Goal: Task Accomplishment & Management: Complete application form

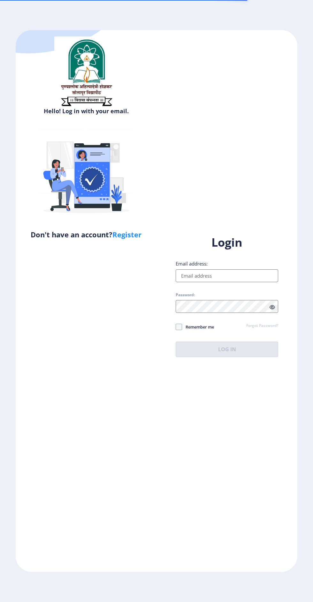
click at [237, 282] on input "Email address:" at bounding box center [227, 275] width 103 height 13
type input "[EMAIL_ADDRESS][DOMAIN_NAME]"
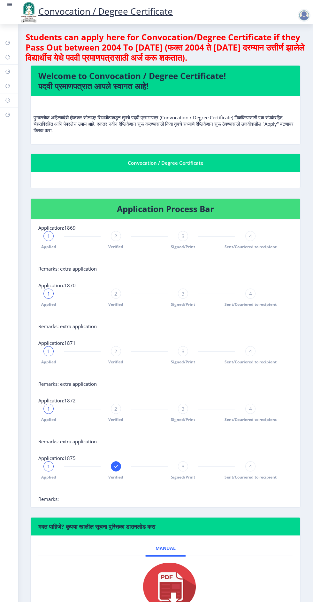
click at [11, 13] on link at bounding box center [9, 12] width 6 height 22
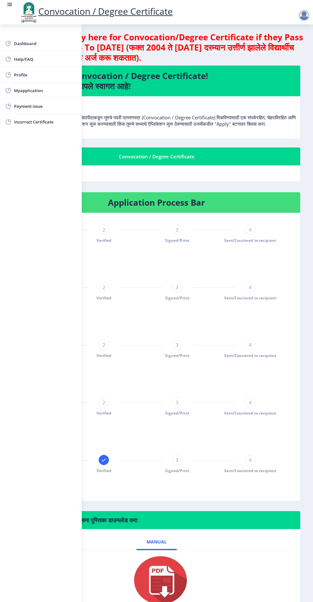
click at [42, 44] on span "Dashboard" at bounding box center [45, 44] width 63 height 8
click at [216, 301] on div "1 Applied 2 Verified 3 Signed/Print 4 Sent/Couriered to recipient" at bounding box center [140, 291] width 241 height 19
click at [17, 93] on span "Myapplication" at bounding box center [45, 91] width 63 height 8
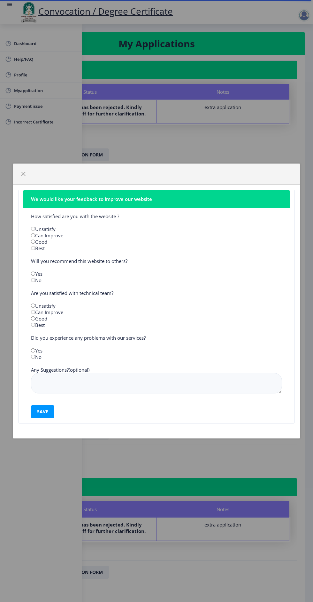
click at [23, 241] on nb-card "We would like your feedback to improve our website How satisfied are you with t…" at bounding box center [156, 307] width 277 height 234
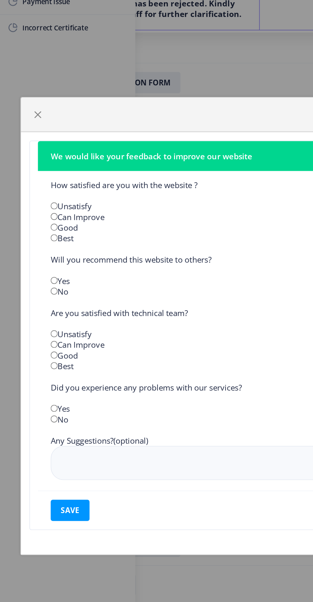
click at [35, 240] on input "radio" at bounding box center [33, 242] width 4 height 4
radio input "true"
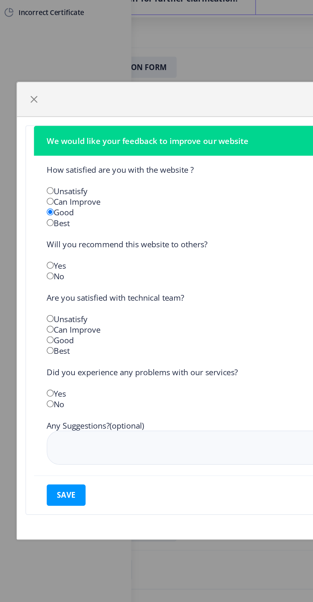
click at [34, 276] on input "radio" at bounding box center [33, 274] width 4 height 4
radio input "true"
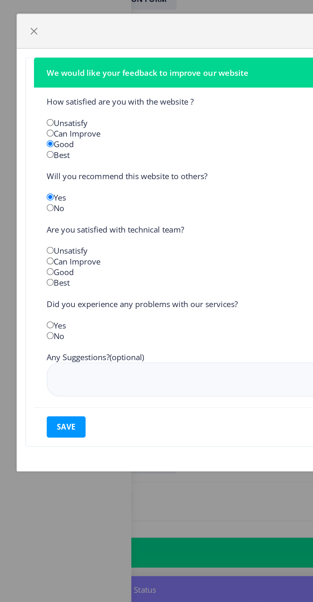
click at [35, 314] on input "radio" at bounding box center [33, 312] width 4 height 4
radio input "true"
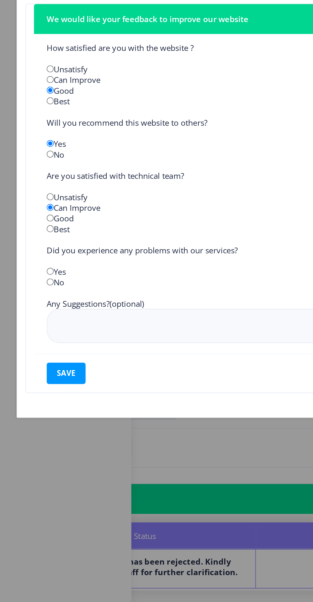
click at [35, 359] on input "radio" at bounding box center [33, 357] width 4 height 4
radio input "true"
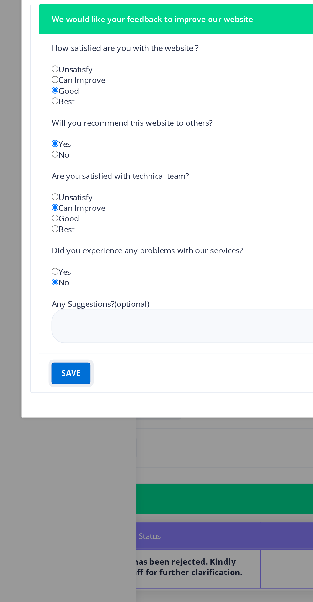
click at [43, 418] on button "save" at bounding box center [42, 411] width 23 height 13
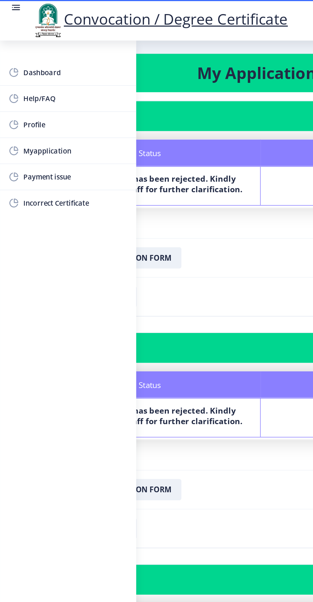
click at [141, 144] on nb-card-footer "Download Application Form" at bounding box center [156, 154] width 281 height 23
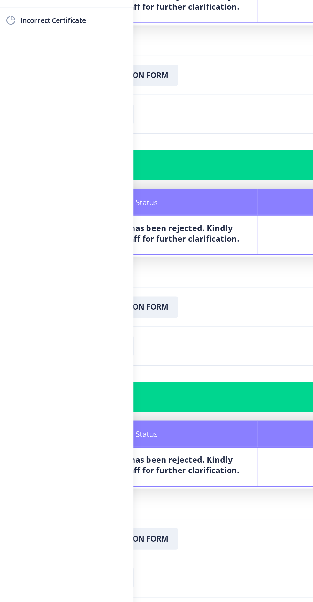
scroll to position [2, 0]
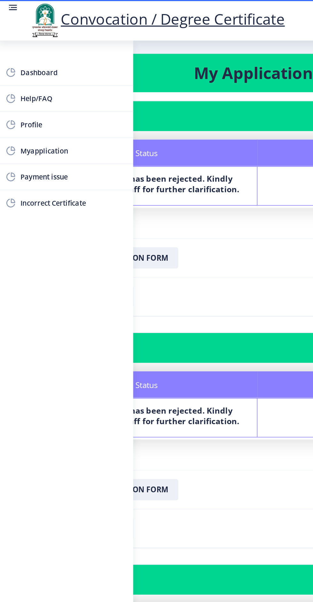
click at [9, 5] on rect at bounding box center [9, 4] width 6 height 6
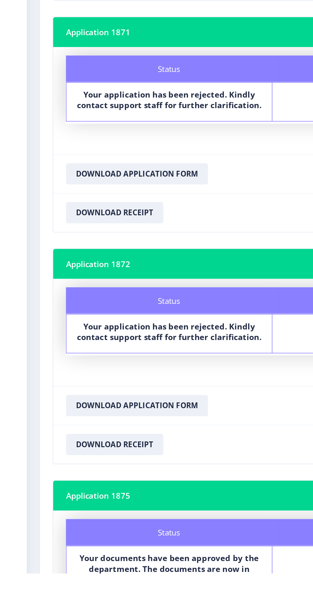
scroll to position [129, 0]
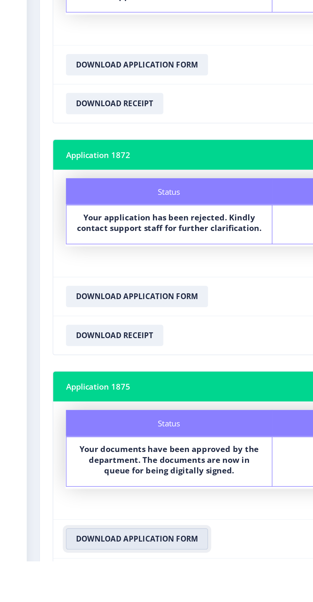
click at [111, 585] on button "Download Application Form" at bounding box center [84, 588] width 85 height 13
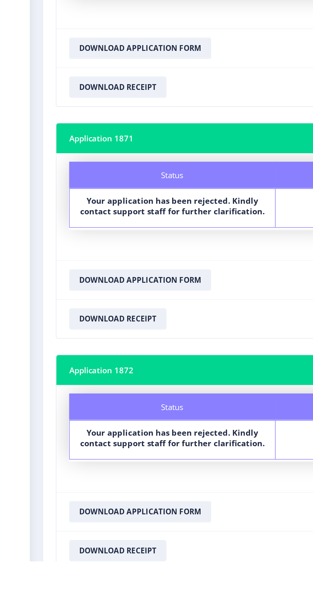
scroll to position [3, 0]
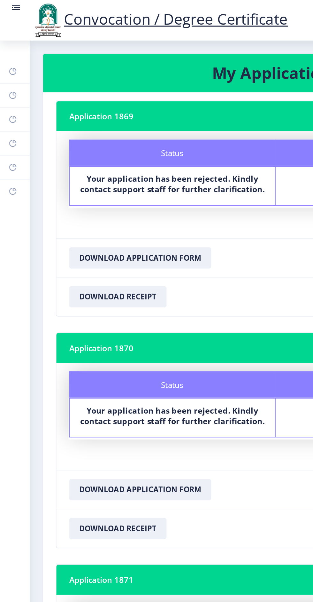
click at [10, 8] on link at bounding box center [9, 12] width 6 height 22
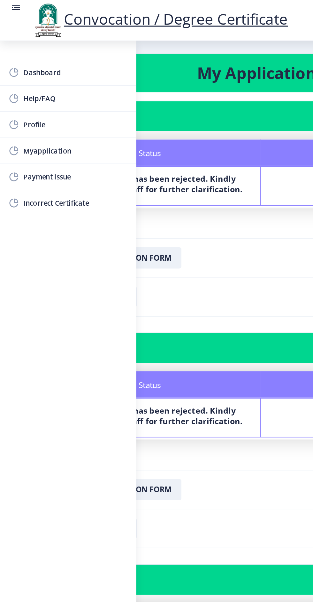
click at [28, 58] on span "Help/FAQ" at bounding box center [45, 59] width 63 height 8
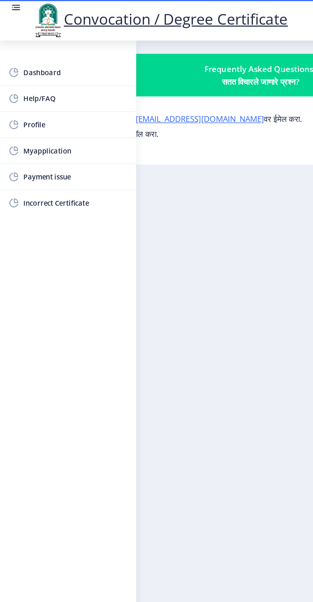
click at [145, 123] on nb-layout-column "Frequently Asked Questions? सतत विचारले जाणारे प्रश्न? कोणत्याही प्रश्नासाठी, क…" at bounding box center [156, 303] width 313 height 558
click at [6, 9] on link at bounding box center [9, 12] width 6 height 22
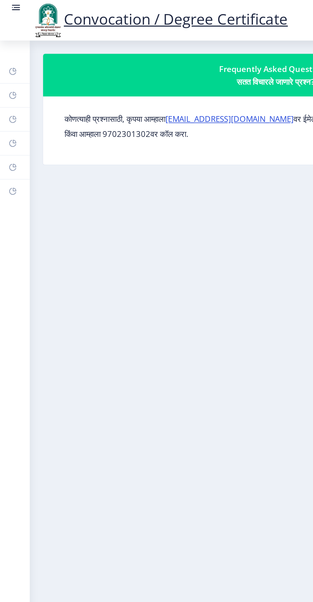
click at [139, 68] on link "[EMAIL_ADDRESS][DOMAIN_NAME]" at bounding box center [137, 71] width 77 height 6
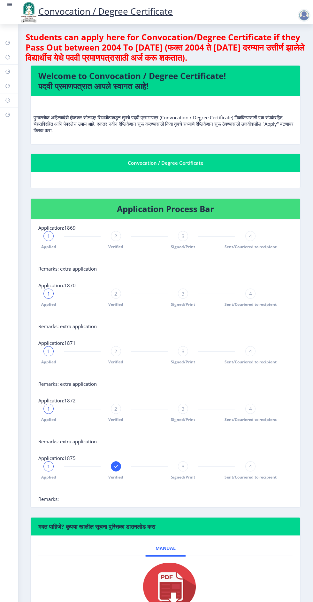
click at [303, 13] on div at bounding box center [304, 15] width 13 height 13
